Goal: Task Accomplishment & Management: Manage account settings

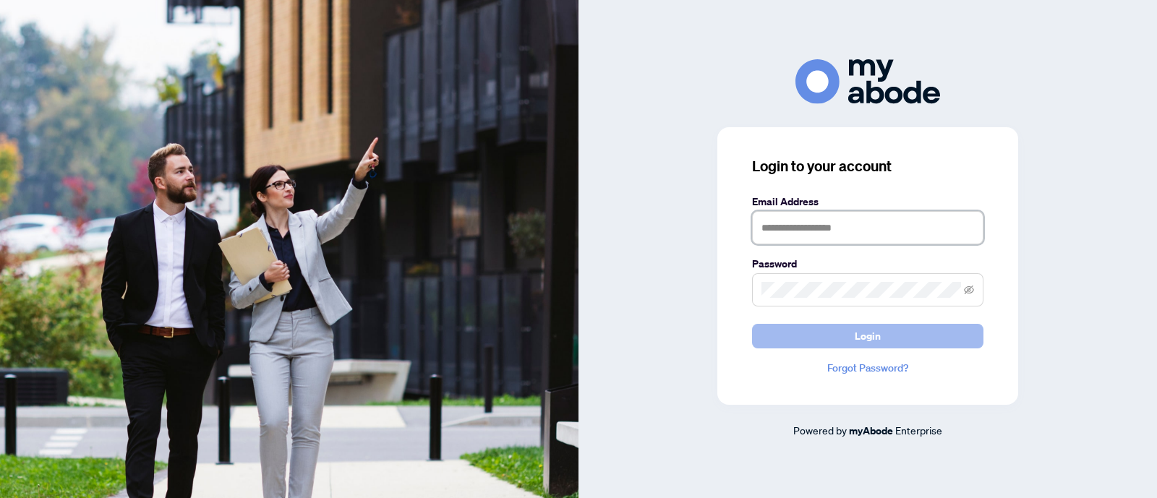
type input "**********"
click at [786, 334] on button "Login" at bounding box center [867, 336] width 231 height 25
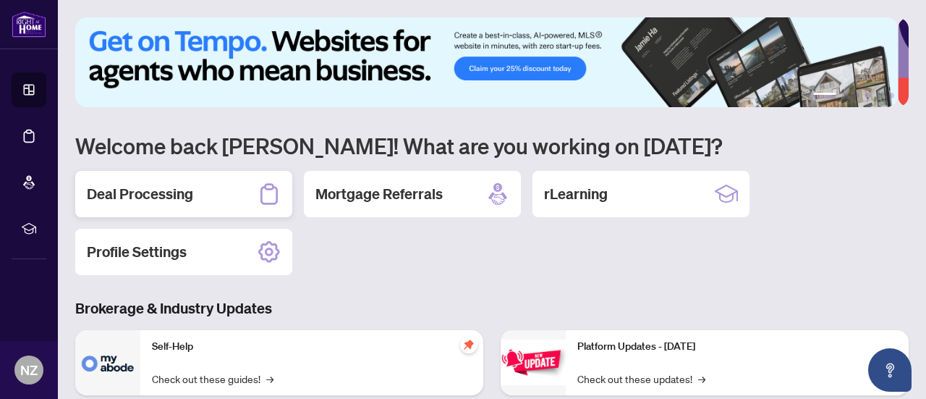
click at [137, 201] on h2 "Deal Processing" at bounding box center [140, 194] width 106 height 20
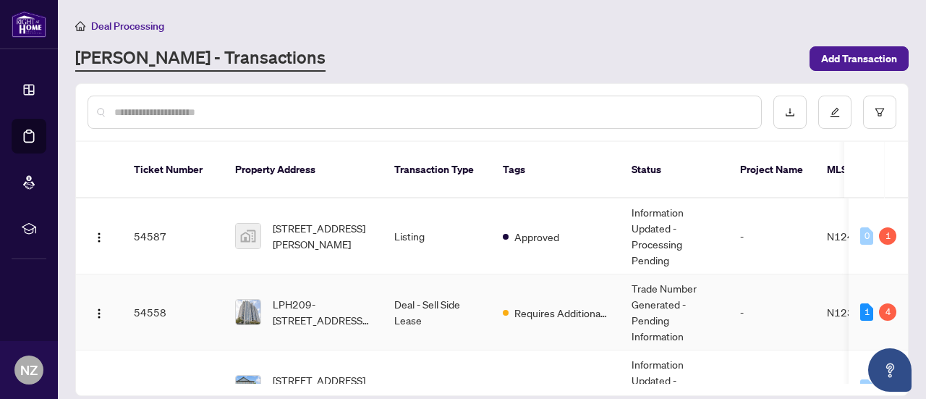
click at [417, 300] on td "Deal - Sell Side Lease" at bounding box center [437, 312] width 108 height 76
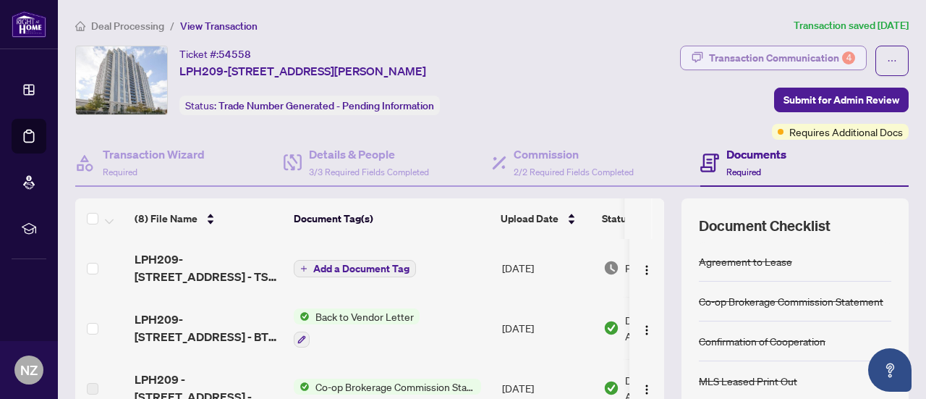
click at [765, 56] on div "Transaction Communication 4" at bounding box center [782, 57] width 146 height 23
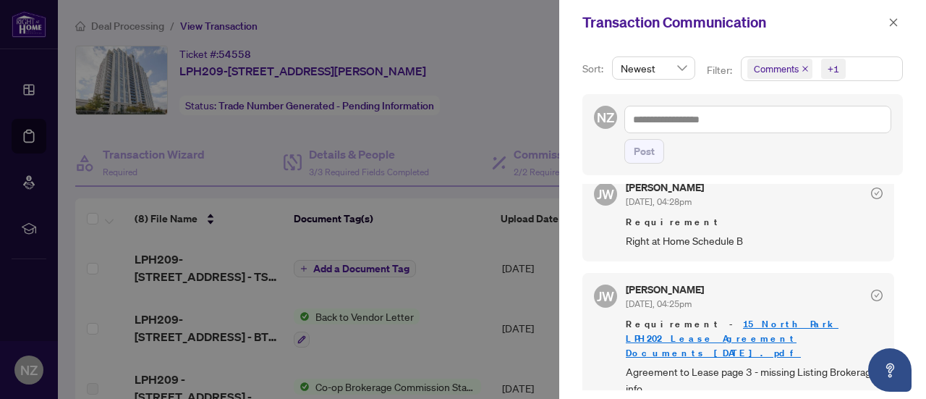
scroll to position [1, 0]
click at [789, 318] on link "15 North Park LPH202 Lease Agreement Documents [DATE].pdf" at bounding box center [732, 336] width 213 height 41
click at [894, 22] on icon "close" at bounding box center [894, 22] width 8 height 8
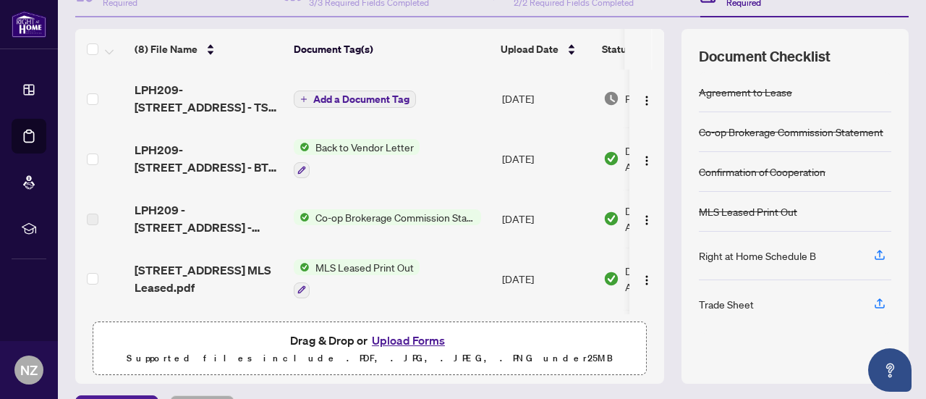
scroll to position [205, 0]
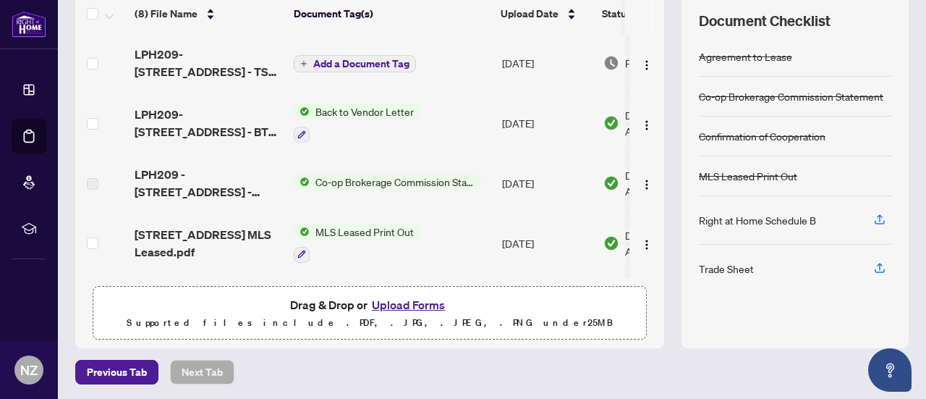
click at [386, 306] on button "Upload Forms" at bounding box center [408, 304] width 82 height 19
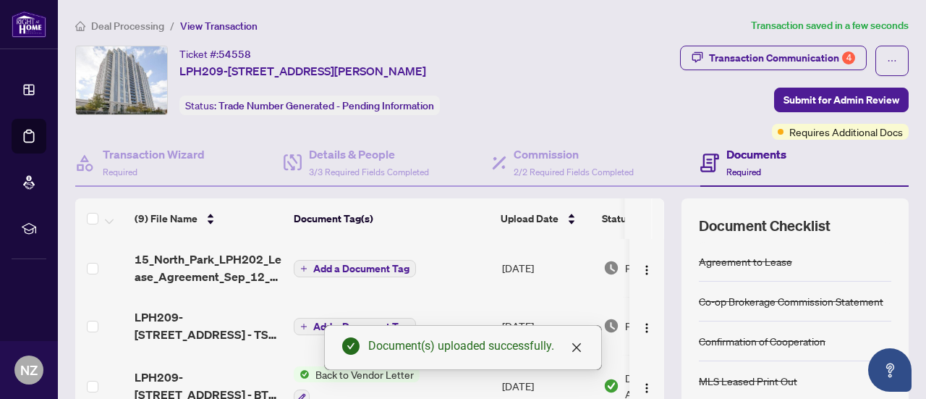
scroll to position [0, 0]
click at [335, 267] on span "Add a Document Tag" at bounding box center [361, 268] width 96 height 10
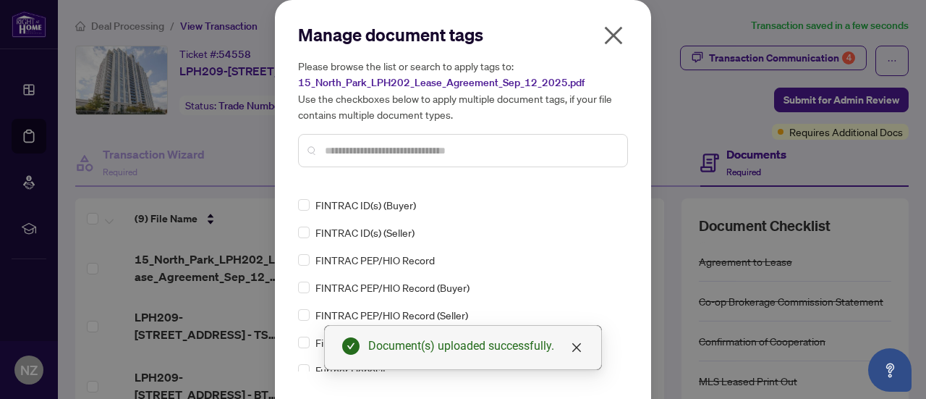
scroll to position [1519, 0]
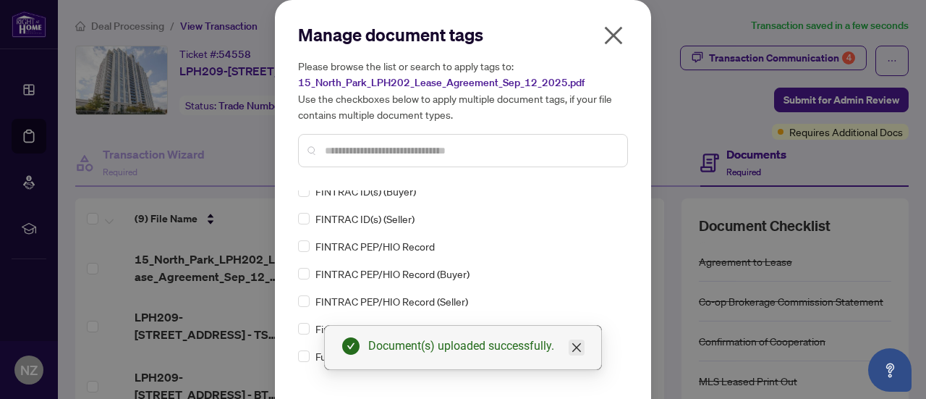
click at [579, 349] on icon "close" at bounding box center [576, 347] width 9 height 9
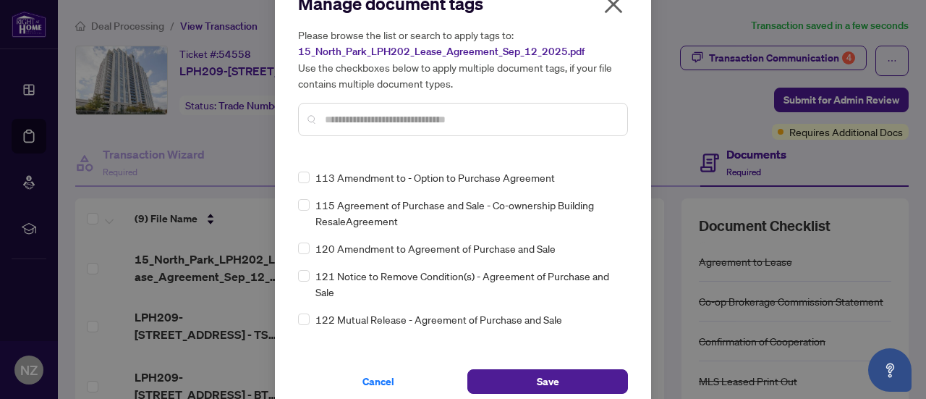
scroll to position [48, 0]
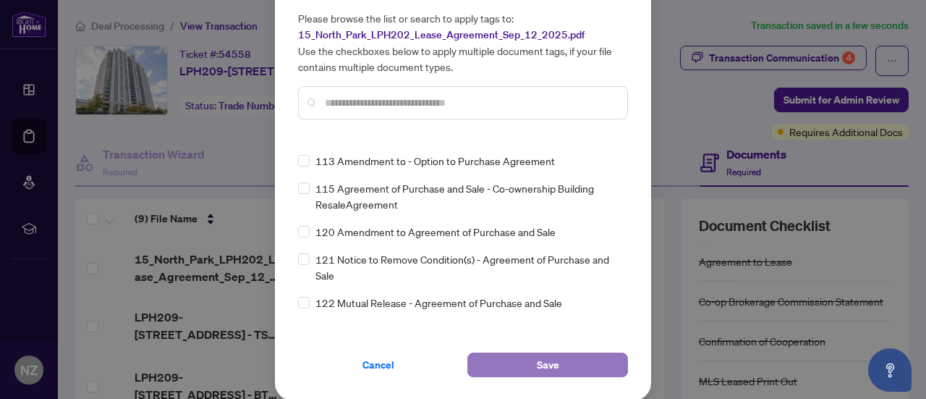
click at [564, 365] on button "Save" at bounding box center [547, 364] width 161 height 25
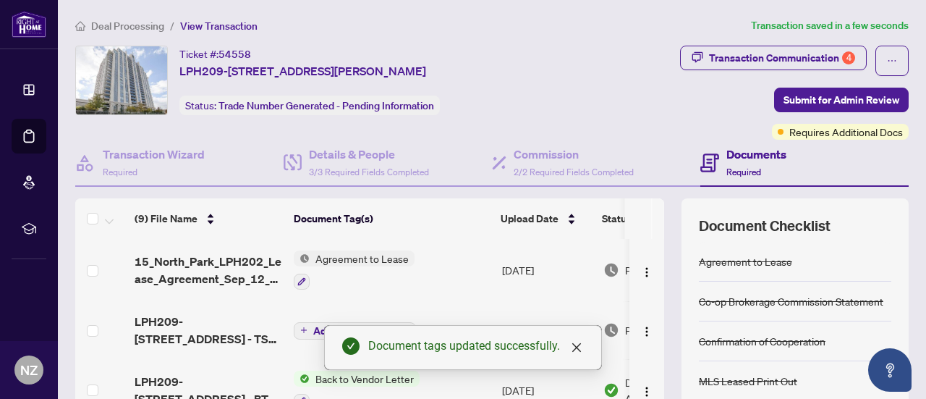
click at [384, 256] on span "Agreement to Lease" at bounding box center [362, 258] width 105 height 16
click at [301, 326] on span "Agreement to Lease" at bounding box center [341, 328] width 105 height 16
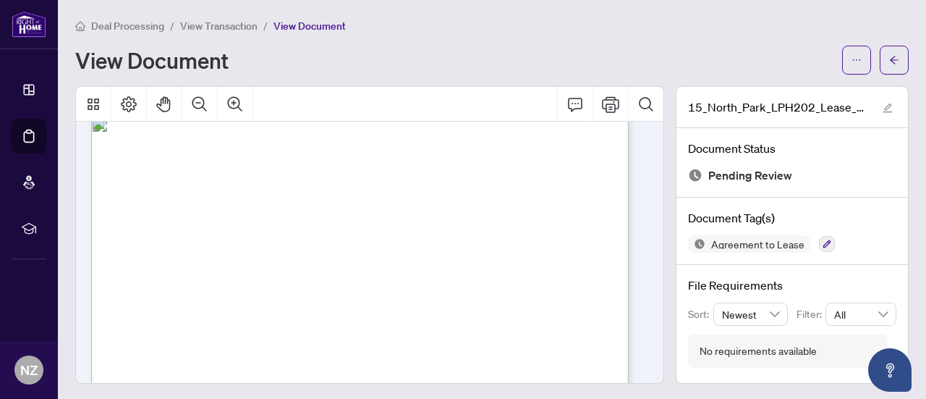
scroll to position [1447, 0]
click at [880, 62] on button "button" at bounding box center [894, 60] width 29 height 29
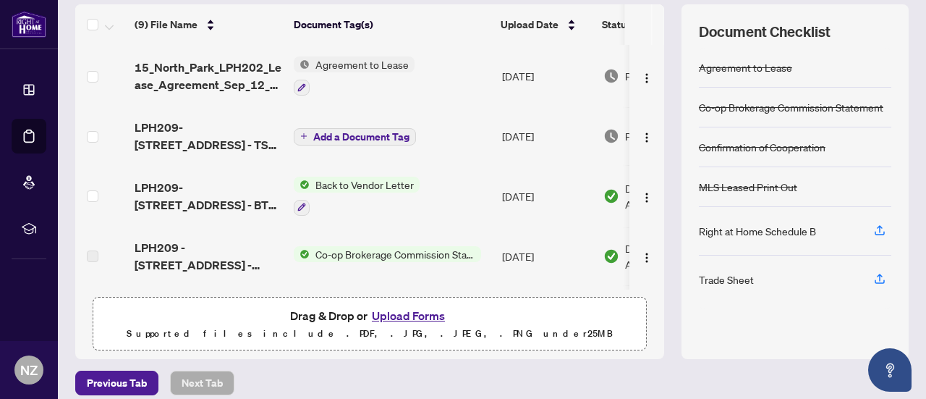
scroll to position [205, 0]
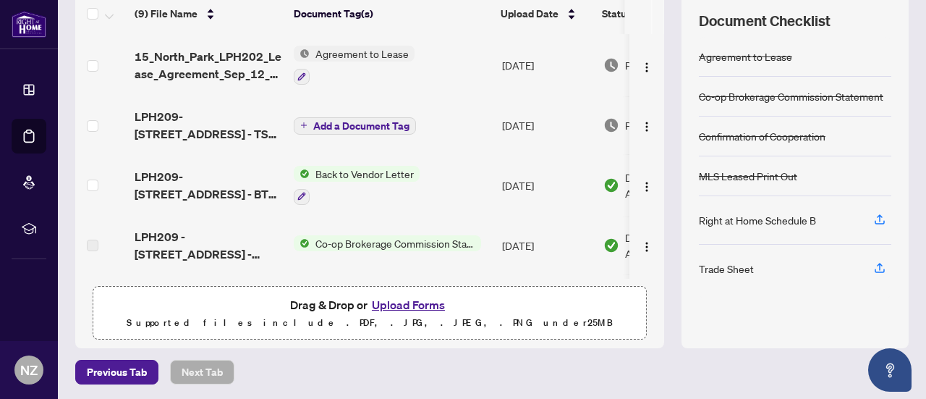
click at [378, 306] on button "Upload Forms" at bounding box center [408, 304] width 82 height 19
click at [400, 305] on button "Upload Forms" at bounding box center [408, 304] width 82 height 19
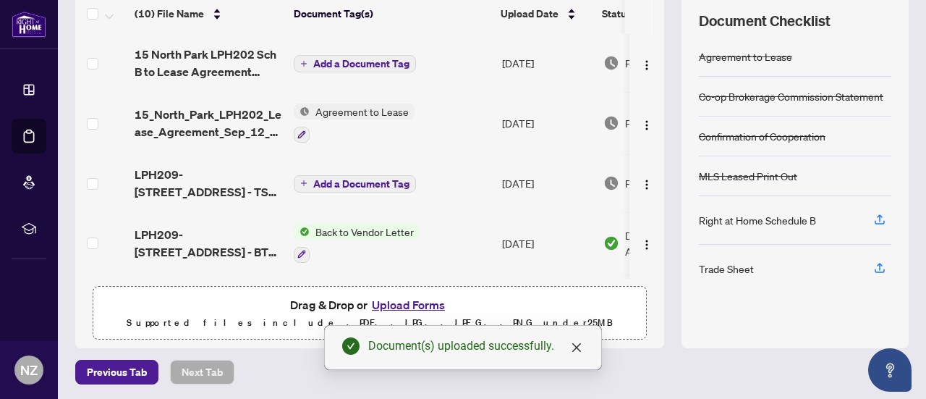
scroll to position [132, 0]
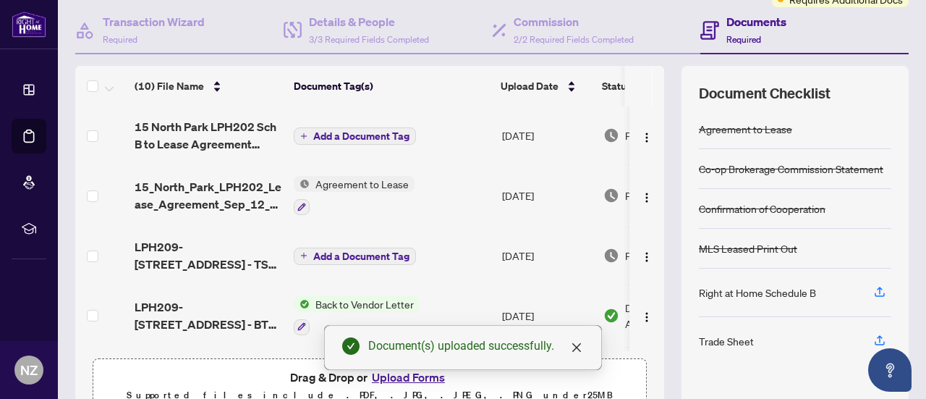
click at [375, 132] on span "Add a Document Tag" at bounding box center [361, 136] width 96 height 10
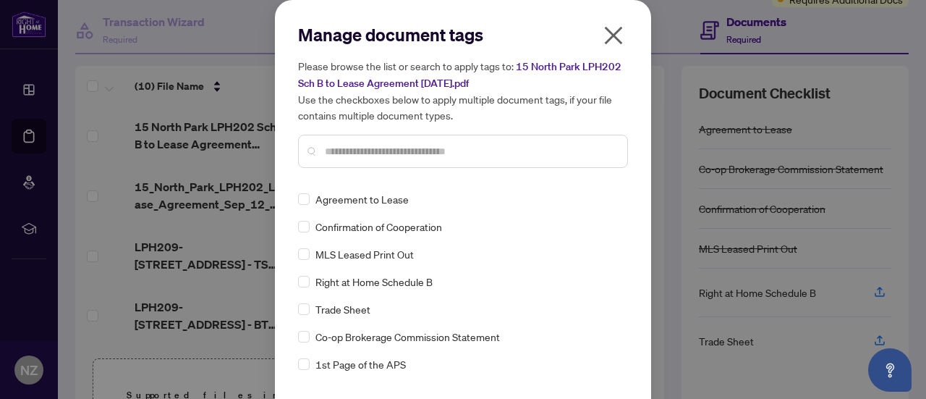
click at [339, 144] on input "text" at bounding box center [470, 151] width 291 height 16
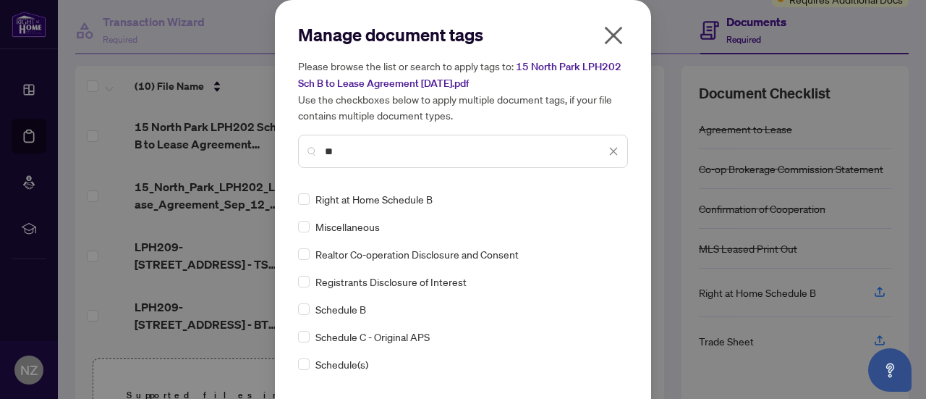
type input "**"
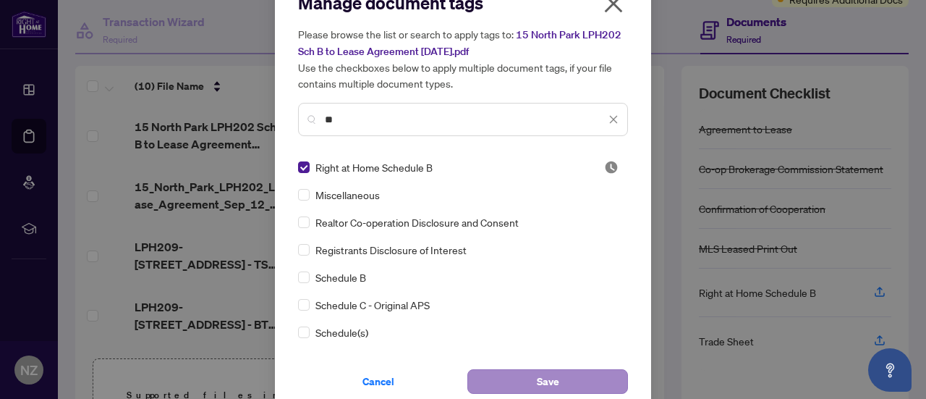
scroll to position [48, 0]
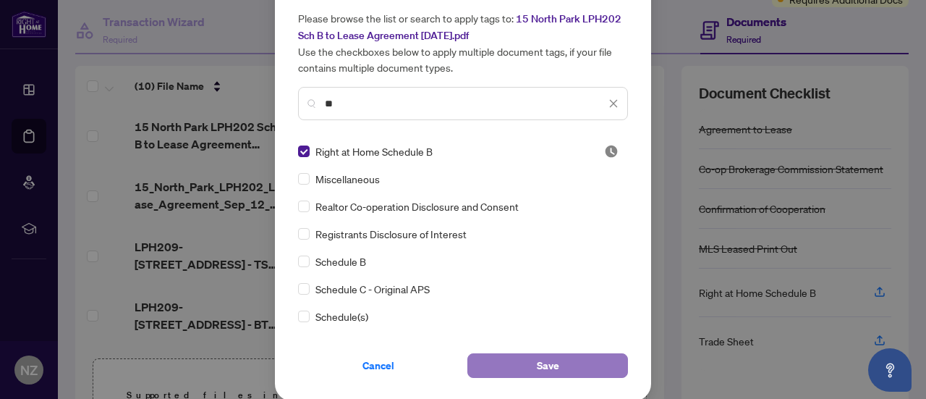
click at [572, 354] on button "Save" at bounding box center [547, 365] width 161 height 25
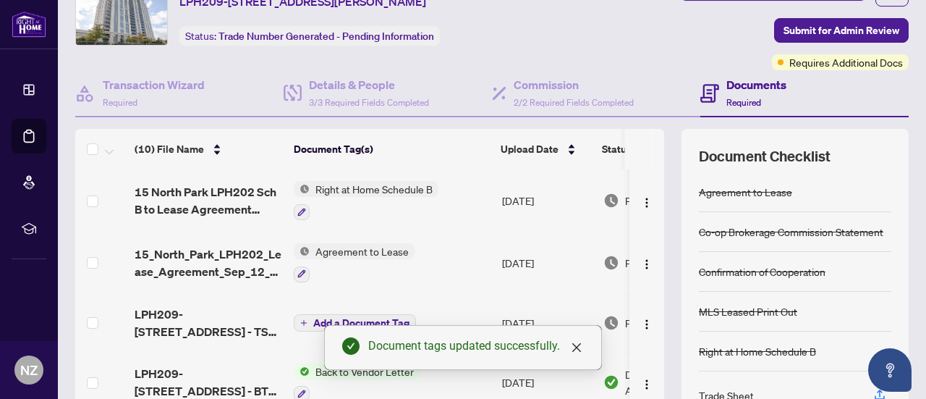
scroll to position [0, 0]
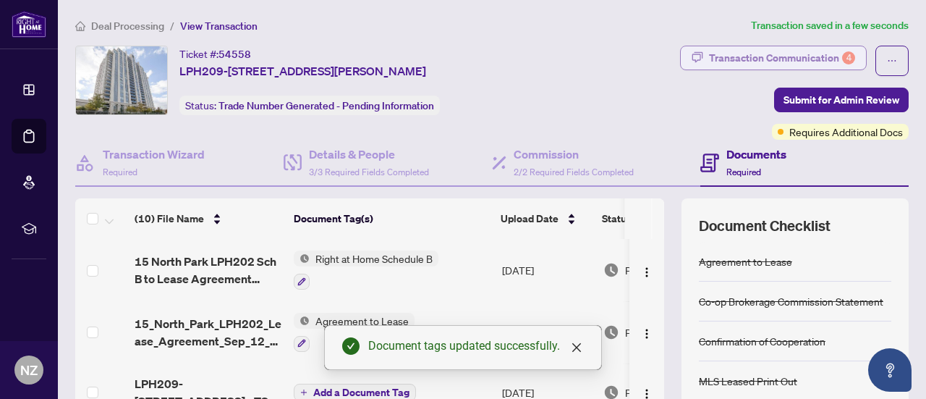
click at [735, 56] on div "Transaction Communication 4" at bounding box center [782, 57] width 146 height 23
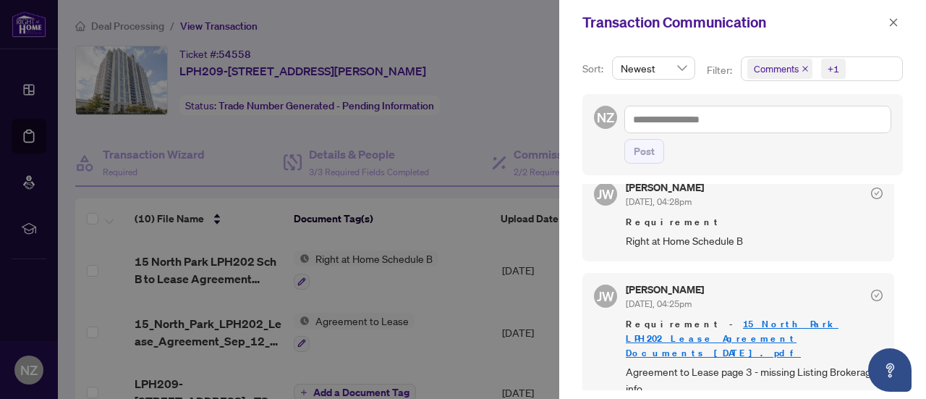
scroll to position [1, 0]
click at [894, 22] on icon "close" at bounding box center [894, 22] width 8 height 8
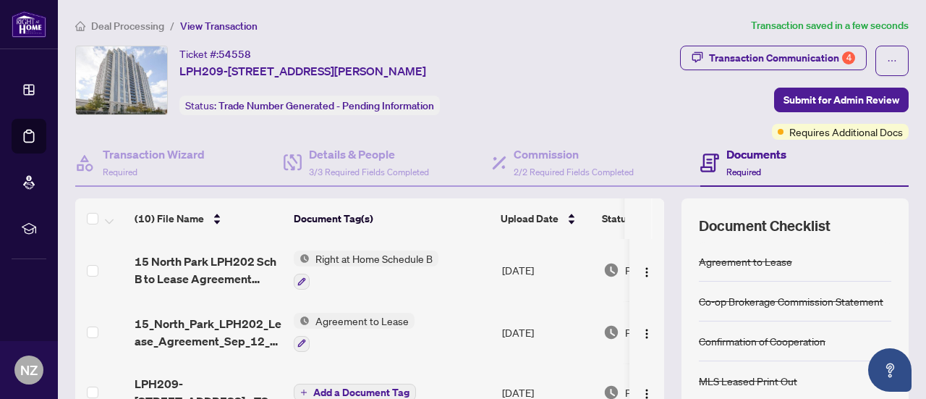
scroll to position [145, 0]
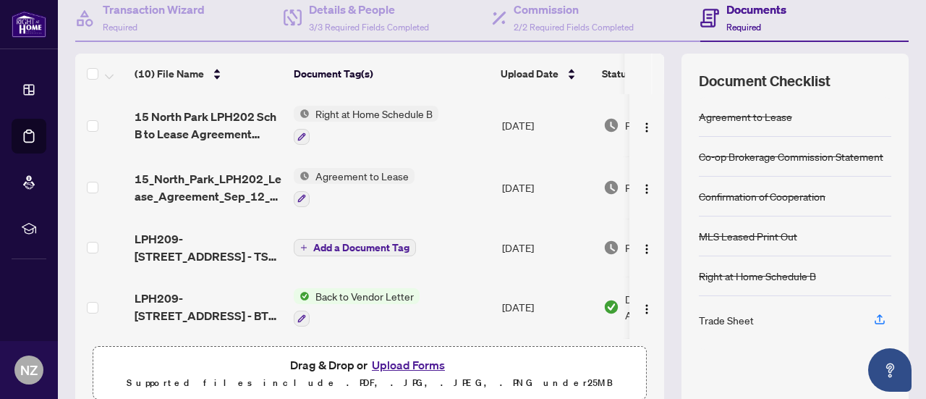
click at [205, 235] on span "LPH209-[STREET_ADDRESS] - TS TO BE REVIEWED.pdf" at bounding box center [209, 247] width 148 height 35
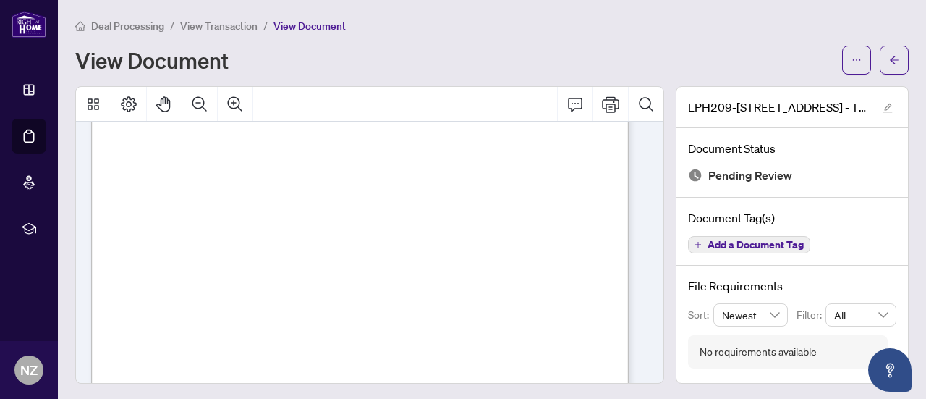
scroll to position [184, 0]
click at [604, 102] on icon "Print" at bounding box center [610, 103] width 17 height 17
click at [602, 107] on icon "Print" at bounding box center [610, 103] width 17 height 17
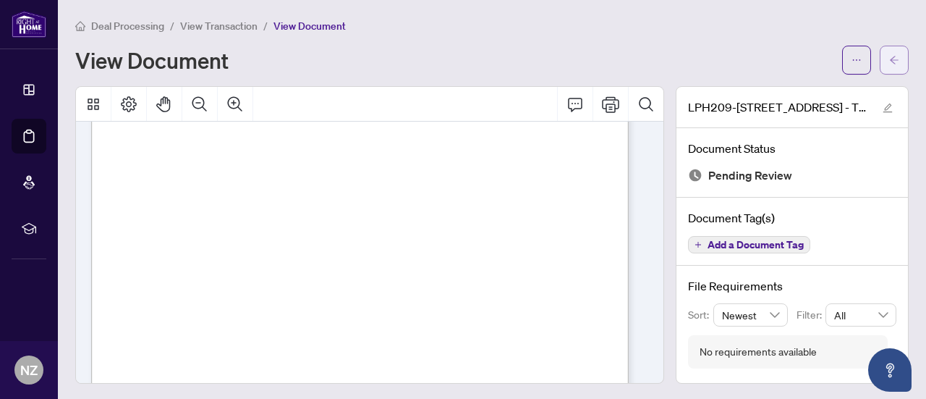
click at [889, 60] on icon "arrow-left" at bounding box center [894, 60] width 10 height 10
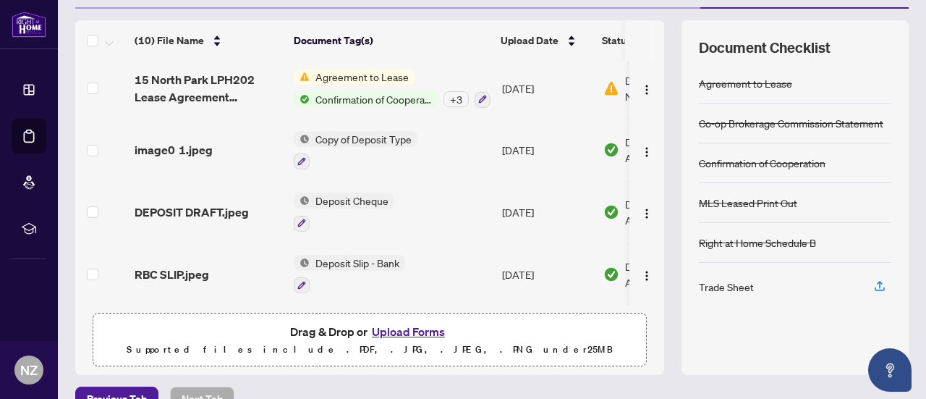
scroll to position [205, 0]
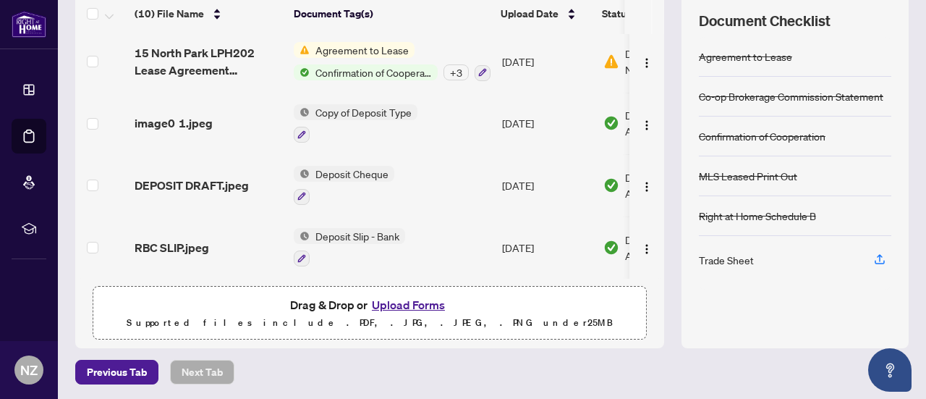
click at [399, 305] on button "Upload Forms" at bounding box center [408, 304] width 82 height 19
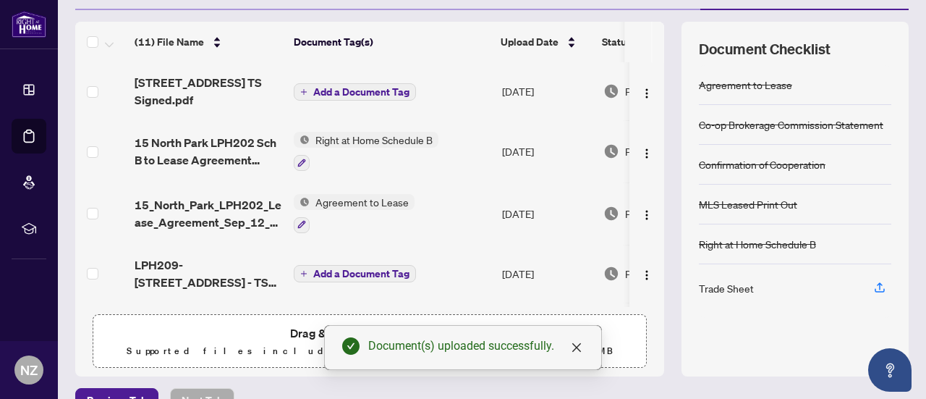
scroll to position [132, 0]
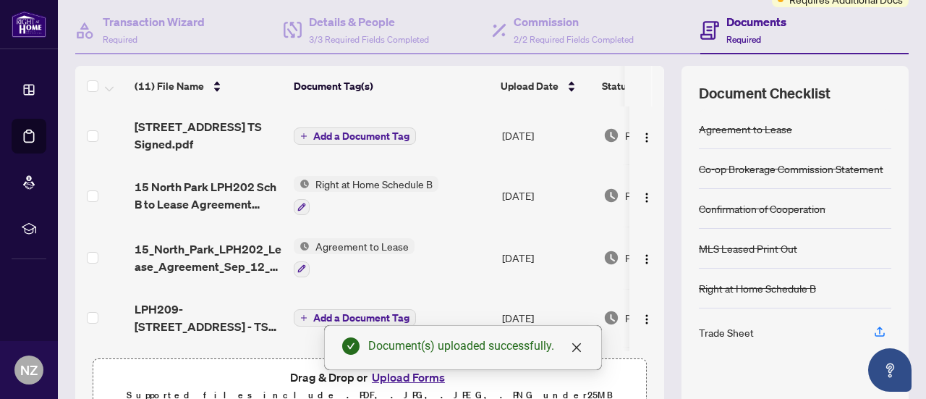
click at [367, 140] on button "Add a Document Tag" at bounding box center [355, 135] width 122 height 17
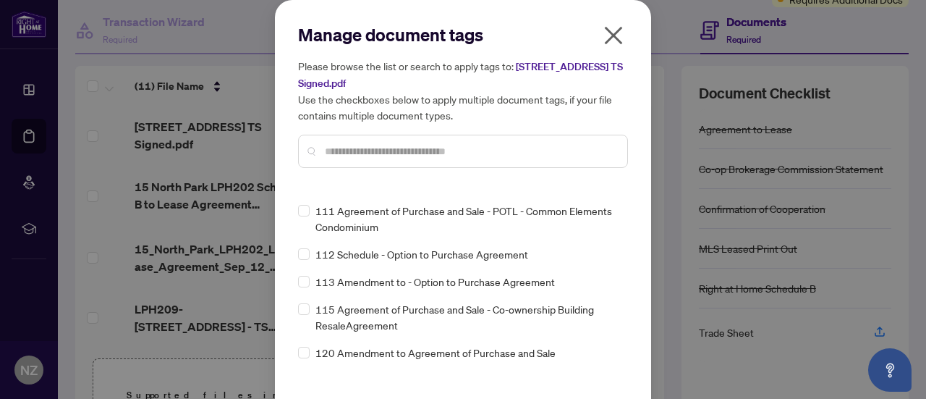
scroll to position [48, 0]
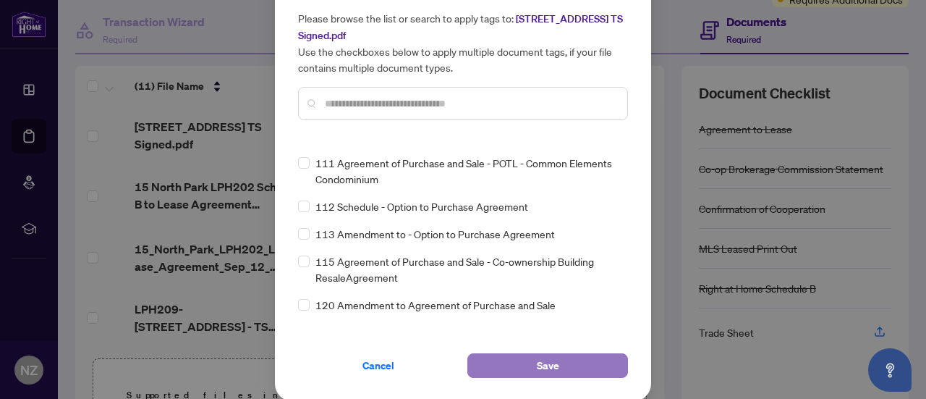
click at [579, 359] on button "Save" at bounding box center [547, 365] width 161 height 25
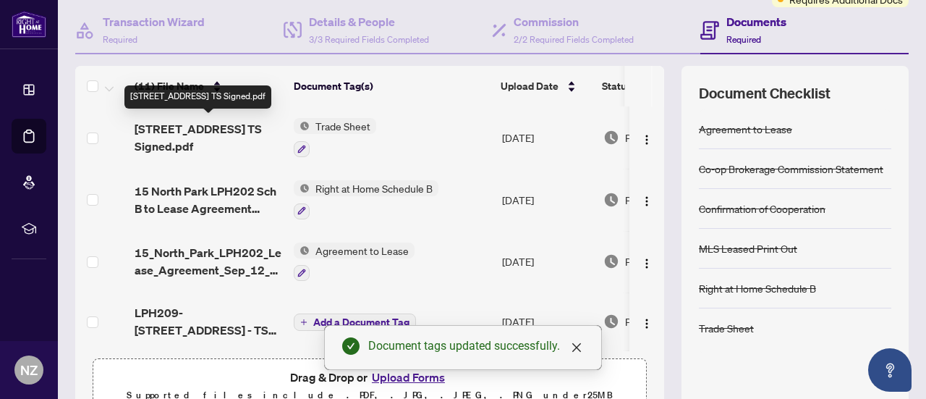
click at [208, 130] on span "15 North Park Rd LPH209 TS Signed.pdf" at bounding box center [209, 137] width 148 height 35
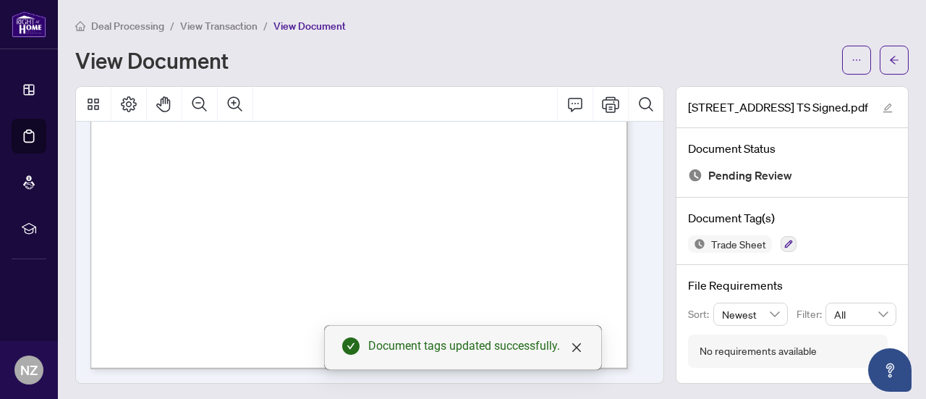
scroll to position [478, 0]
click at [576, 349] on icon "close" at bounding box center [577, 347] width 12 height 12
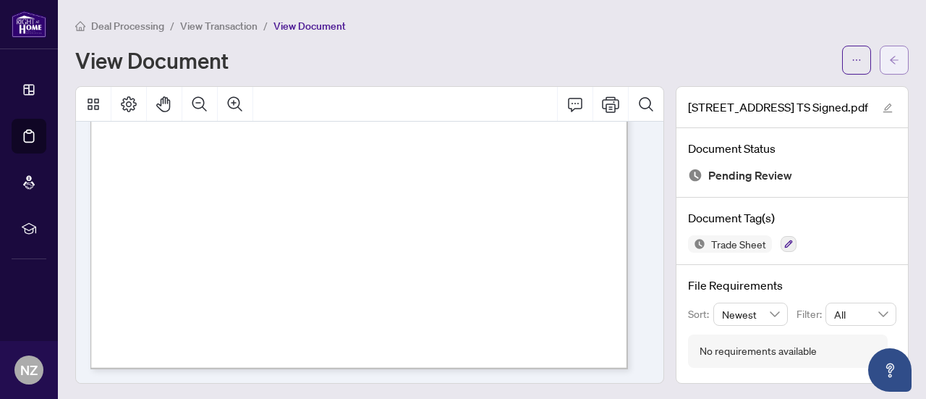
click at [889, 61] on icon "arrow-left" at bounding box center [894, 60] width 10 height 10
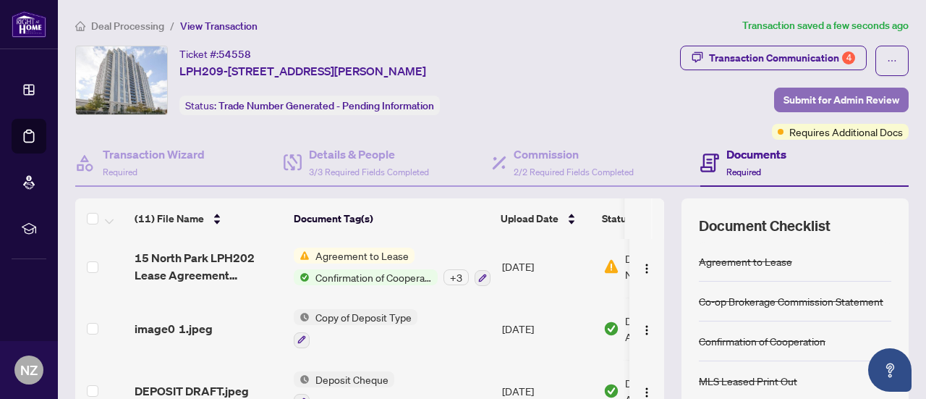
click at [813, 99] on span "Submit for Admin Review" at bounding box center [841, 99] width 116 height 23
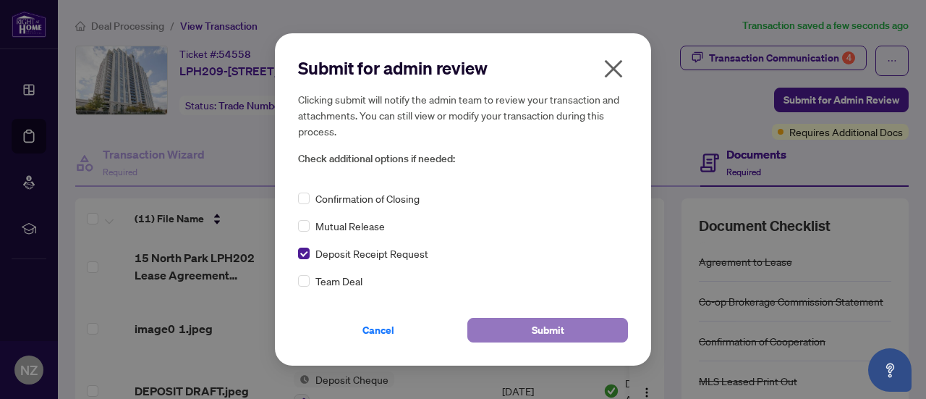
click at [545, 332] on span "Submit" at bounding box center [548, 329] width 33 height 23
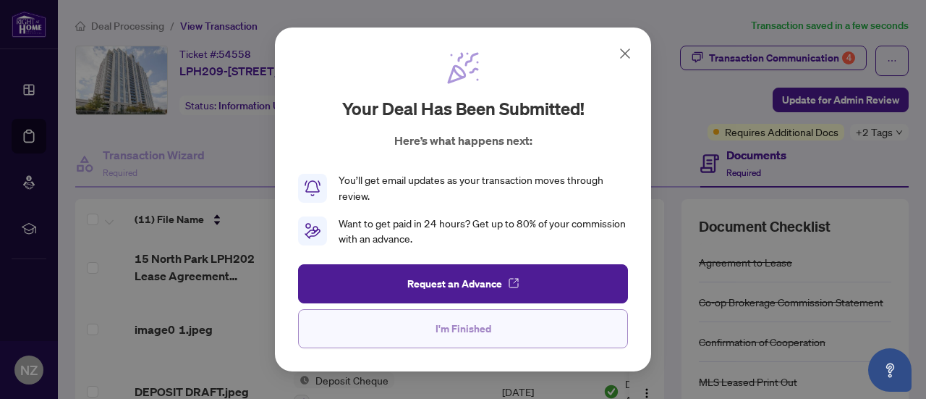
click at [479, 331] on span "I'm Finished" at bounding box center [463, 328] width 56 height 23
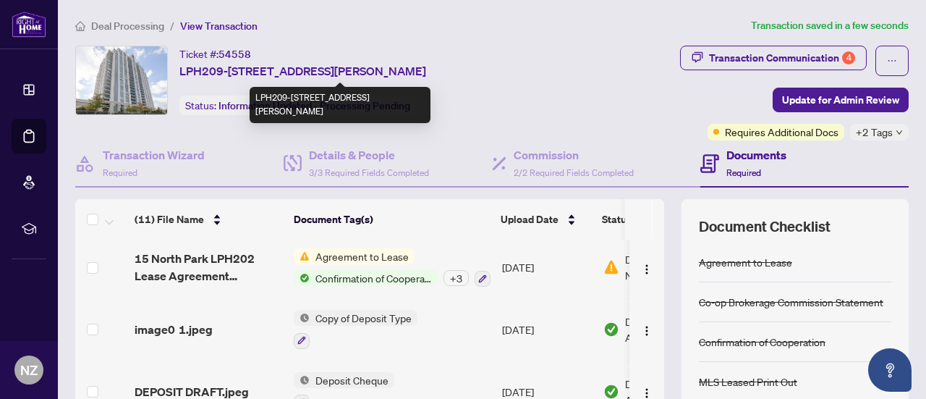
drag, startPoint x: 180, startPoint y: 67, endPoint x: 503, endPoint y: 67, distance: 323.3
click at [503, 67] on div "Ticket #: 54558 LPH209-15 North Park Rd, Vaughan, Ontario L4J 0A1, Canada Statu…" at bounding box center [312, 80] width 475 height 69
copy span "LPH209-[STREET_ADDRESS][PERSON_NAME]"
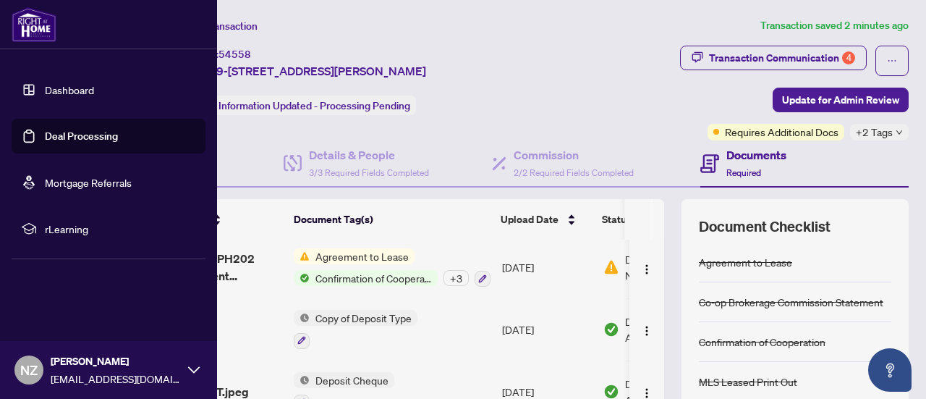
click at [45, 83] on link "Dashboard" at bounding box center [69, 89] width 49 height 13
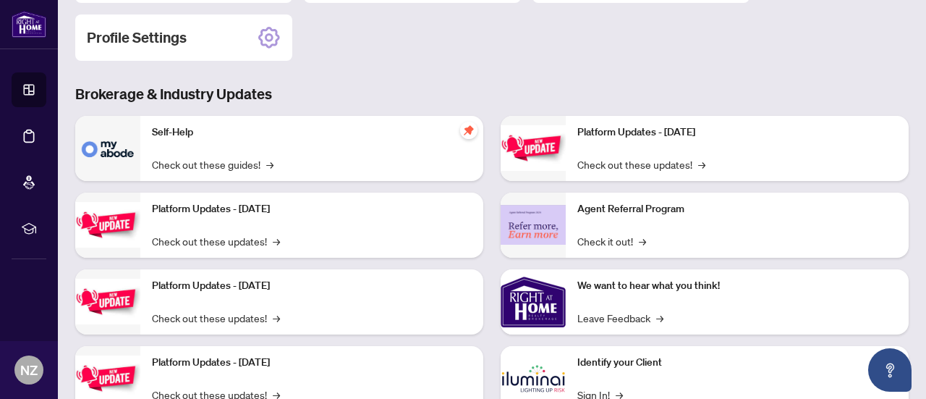
scroll to position [191, 0]
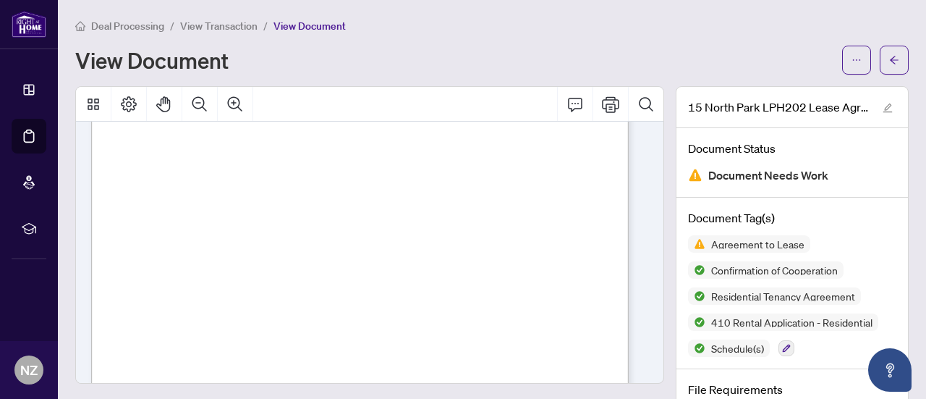
scroll to position [11066, 0]
click at [890, 58] on icon "arrow-left" at bounding box center [894, 60] width 9 height 8
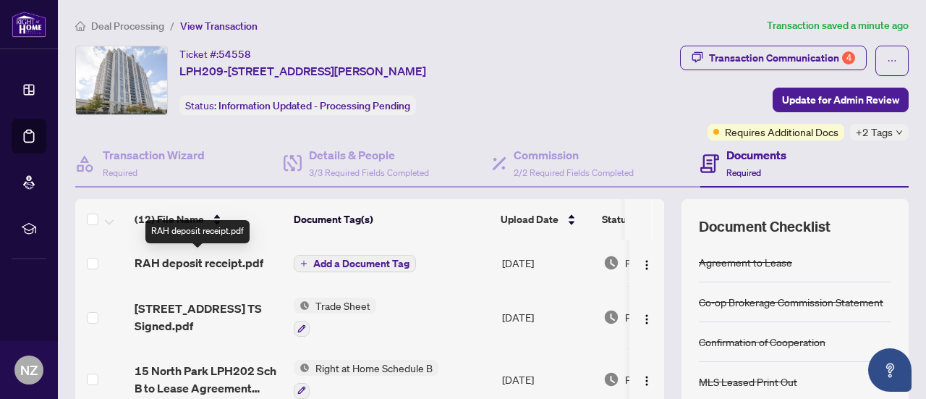
click at [247, 263] on span "RAH deposit receipt.pdf" at bounding box center [199, 262] width 129 height 17
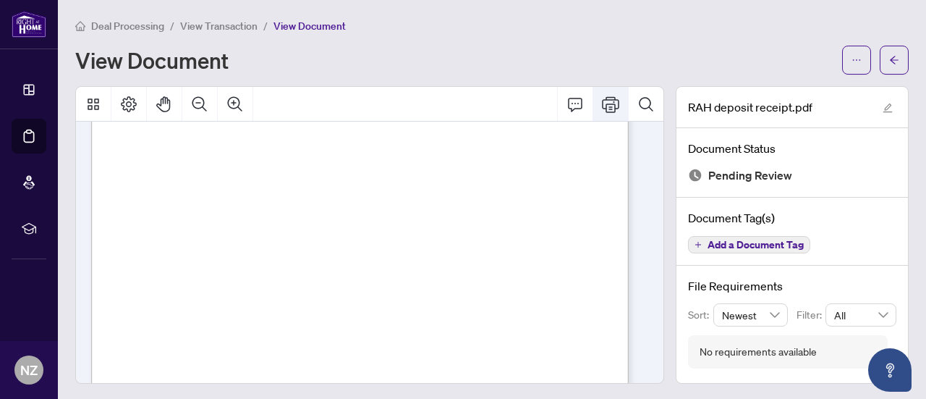
click at [602, 105] on icon "Print" at bounding box center [610, 104] width 17 height 16
